Goal: Check status: Check status

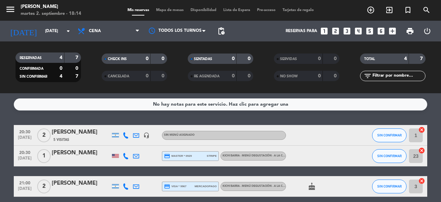
click at [437, 139] on bookings-row "20:30 [DATE] 2 [PERSON_NAME] 5 Visitas headset_mic Sin menú asignado SIN CONFIR…" at bounding box center [220, 176] width 441 height 102
click at [56, 37] on div "[DATE] [DATE] arrow_drop_down" at bounding box center [39, 30] width 69 height 15
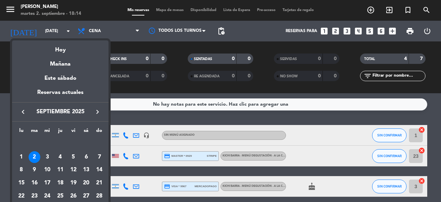
click at [58, 156] on div "4" at bounding box center [60, 157] width 12 height 12
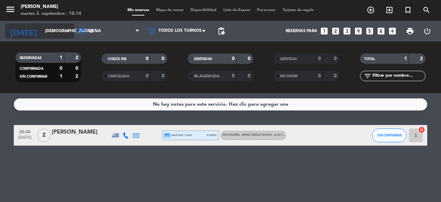
click at [42, 30] on input "[DEMOGRAPHIC_DATA][DATE]" at bounding box center [69, 31] width 55 height 12
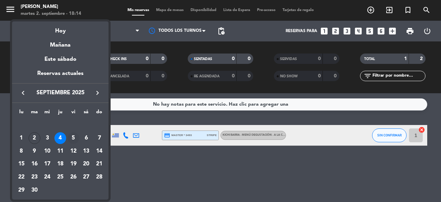
click at [72, 137] on div "5" at bounding box center [74, 138] width 12 height 12
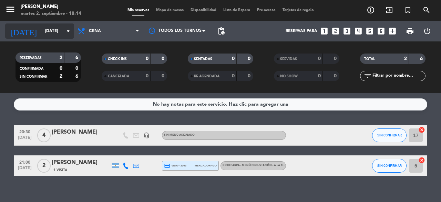
click at [43, 33] on input "[DATE]" at bounding box center [69, 31] width 55 height 12
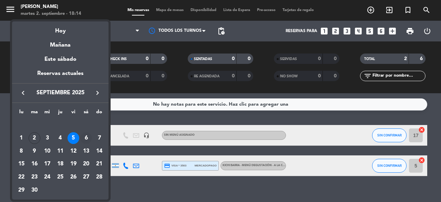
click at [86, 138] on div "6" at bounding box center [86, 138] width 12 height 12
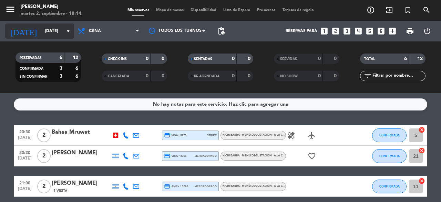
click at [46, 30] on input "[DATE]" at bounding box center [69, 31] width 55 height 12
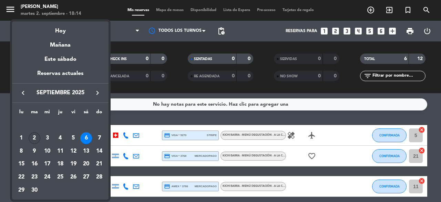
click at [34, 137] on div "2" at bounding box center [35, 138] width 12 height 12
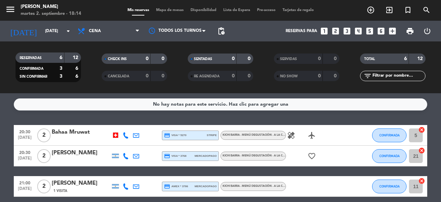
type input "[DATE]"
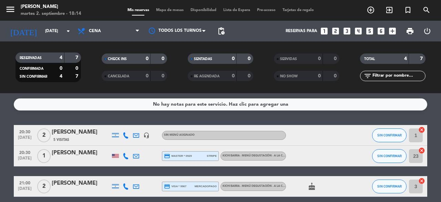
click at [436, 127] on bookings-row "20:30 [DATE] 2 [PERSON_NAME] 5 Visitas headset_mic Sin menú asignado SIN CONFIR…" at bounding box center [220, 176] width 441 height 102
click at [0, 155] on bookings-row "20:30 [DATE] 2 [PERSON_NAME] 5 Visitas headset_mic Sin menú asignado SIN CONFIR…" at bounding box center [220, 176] width 441 height 102
click at [286, 121] on div "No hay notas para este servicio. Haz clic para agregar una 20:30 [DATE] 2 [PERS…" at bounding box center [220, 147] width 441 height 109
